Goal: Transaction & Acquisition: Purchase product/service

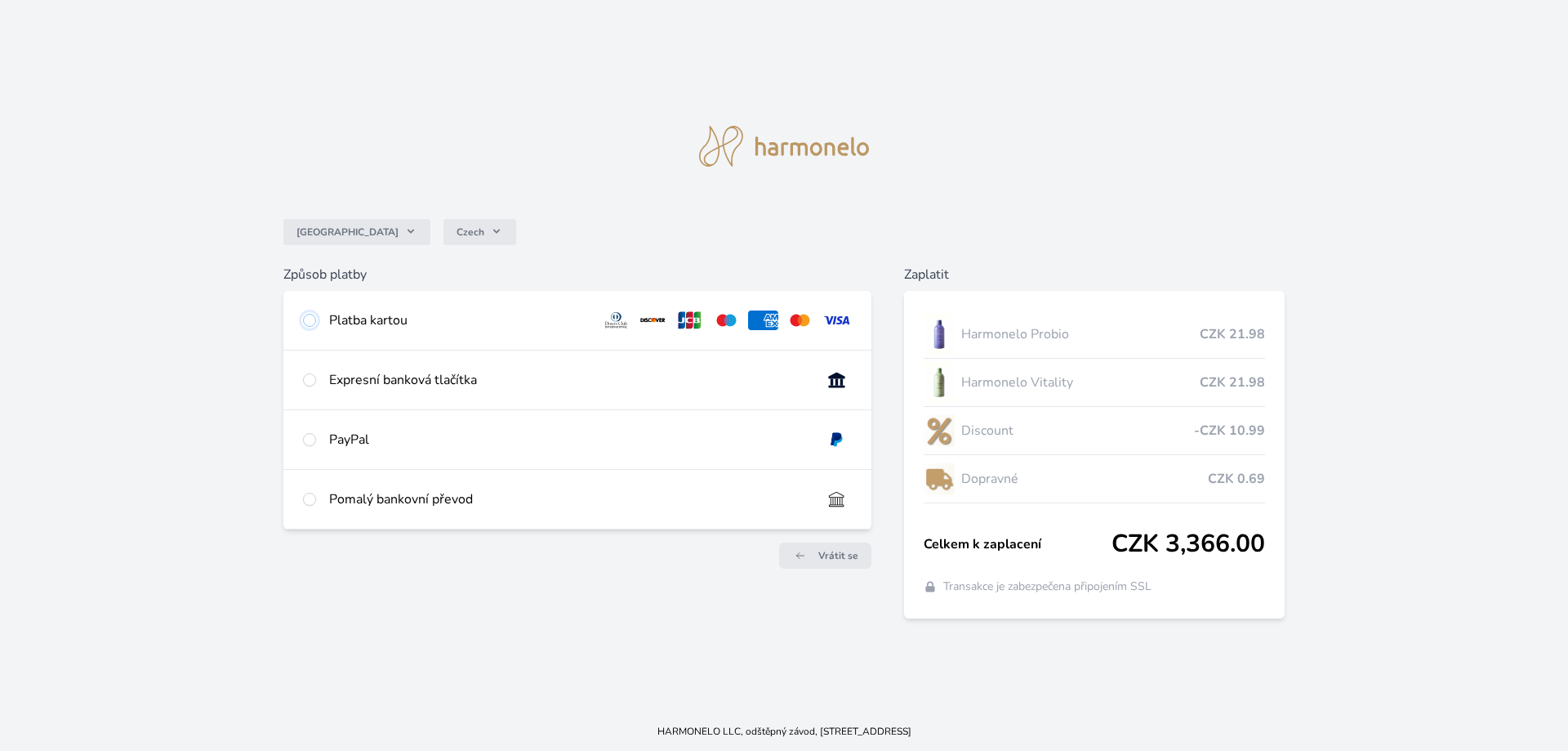
click at [307, 318] on input "radio" at bounding box center [309, 321] width 13 height 13
radio input "true"
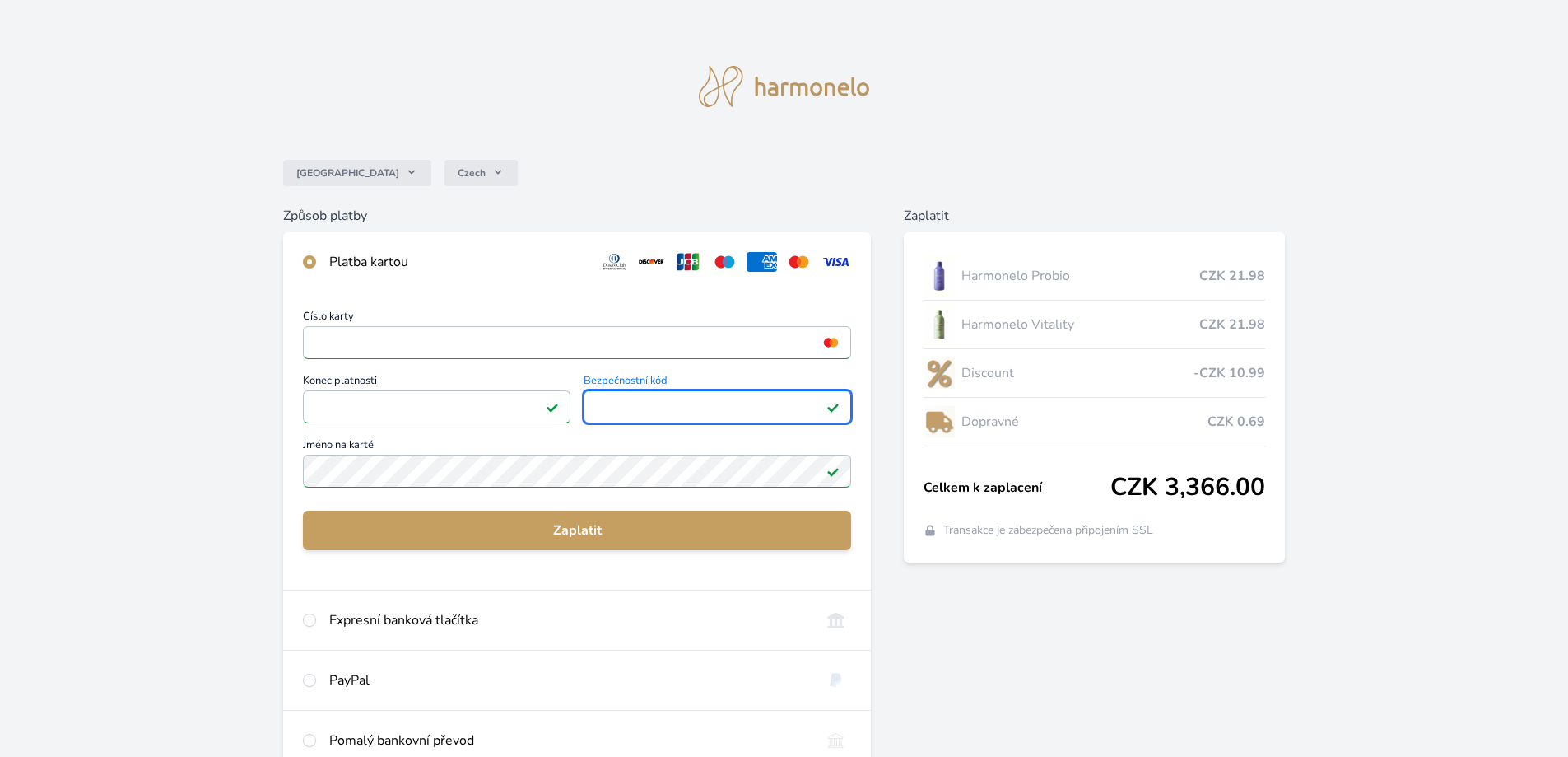
click at [1440, 494] on div "Česko Czech Způsob platby Platba kartou Číslo karty <p>Your browser does not su…" at bounding box center [784, 428] width 1568 height 856
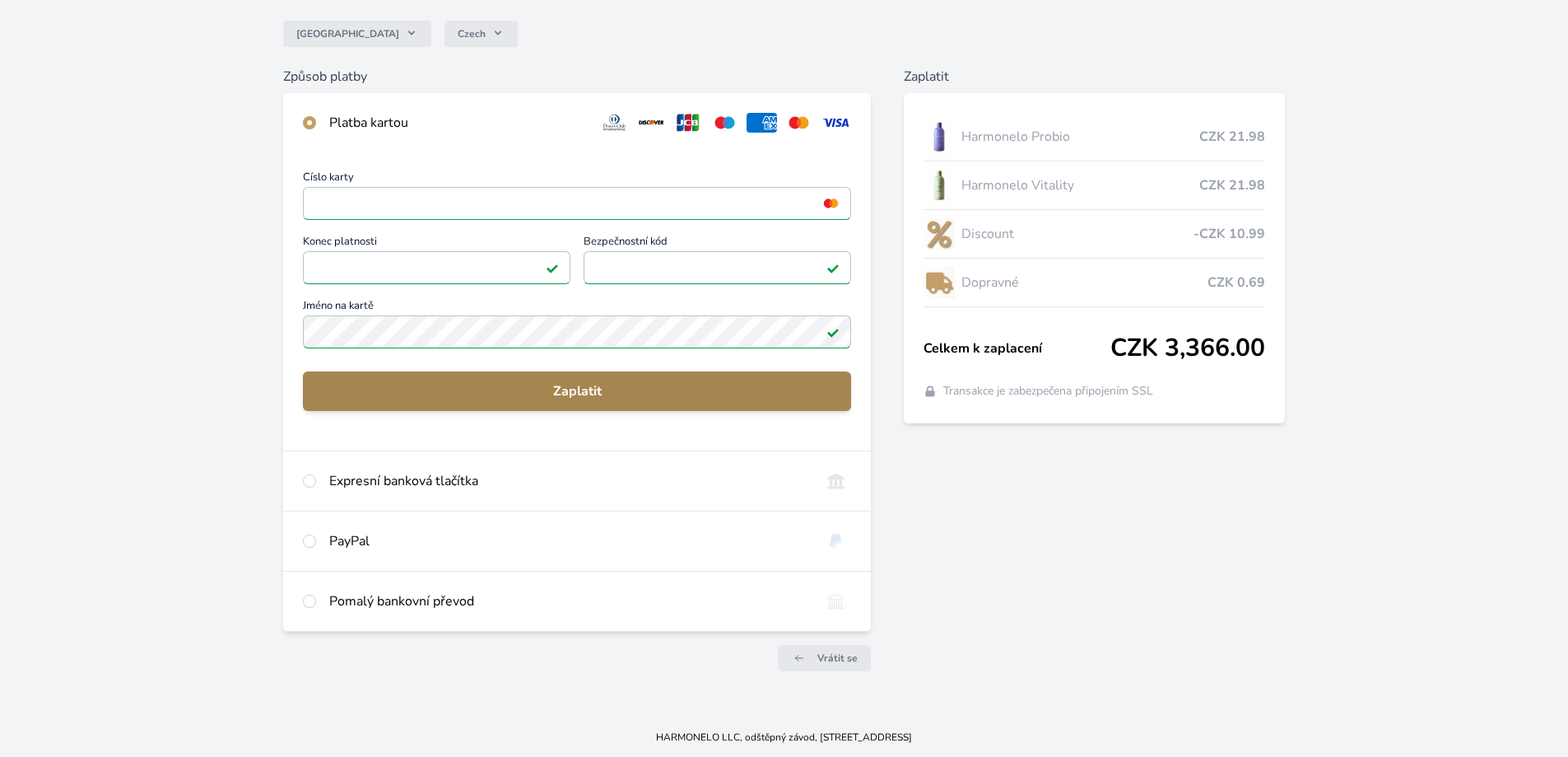
click at [578, 396] on span "Zaplatit" at bounding box center [577, 390] width 521 height 20
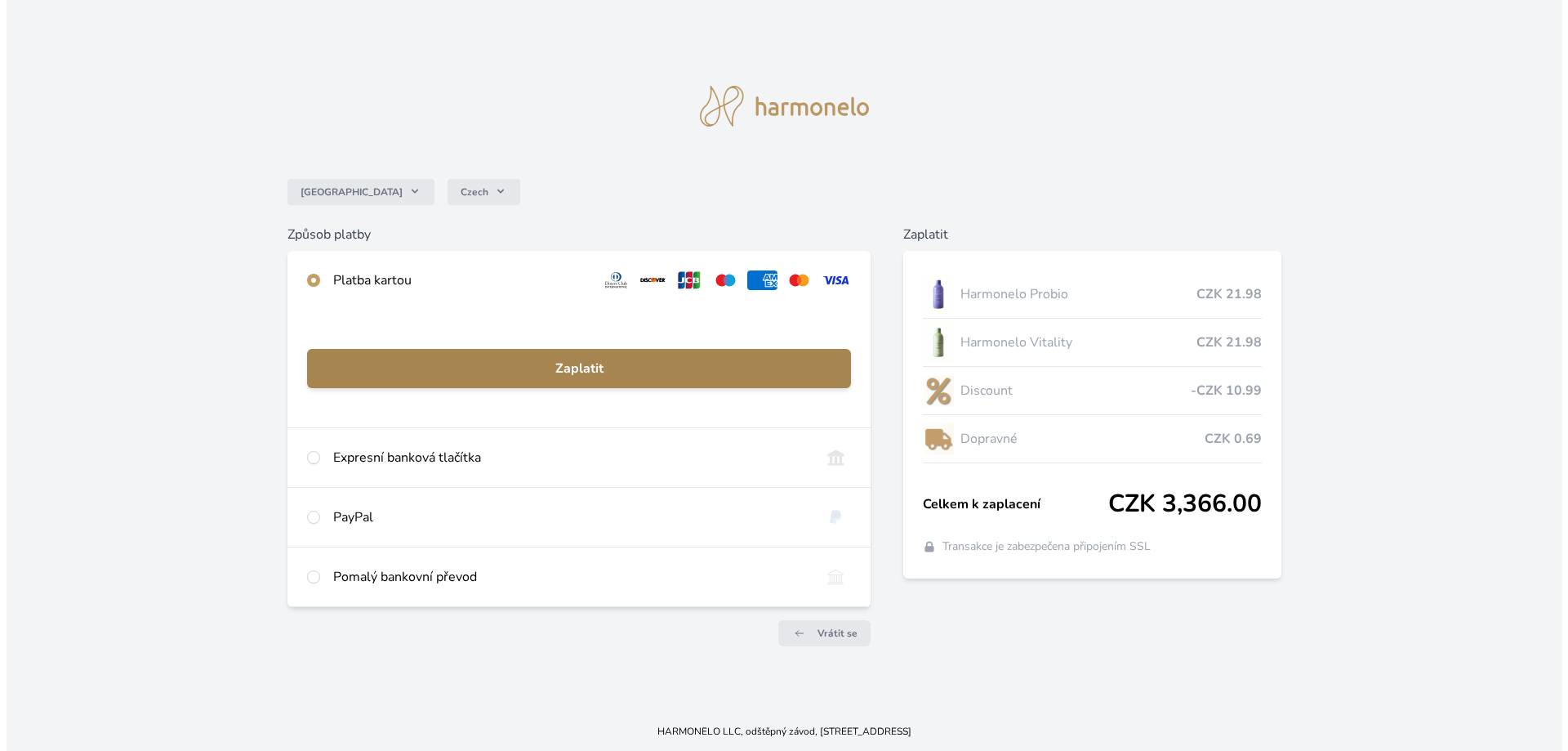
scroll to position [0, 0]
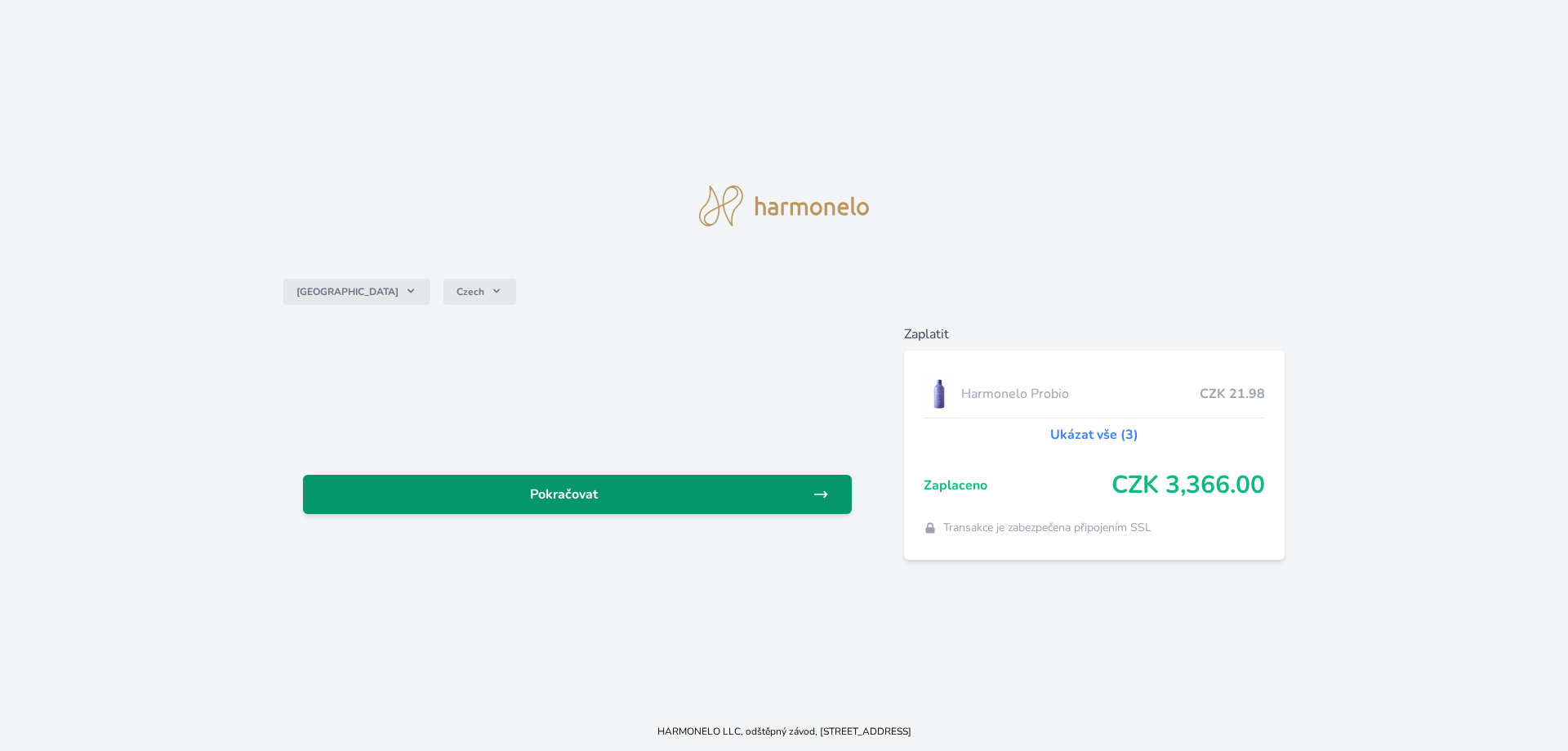
click at [781, 503] on link "Pokračovat" at bounding box center [576, 494] width 548 height 39
